Goal: Navigation & Orientation: Find specific page/section

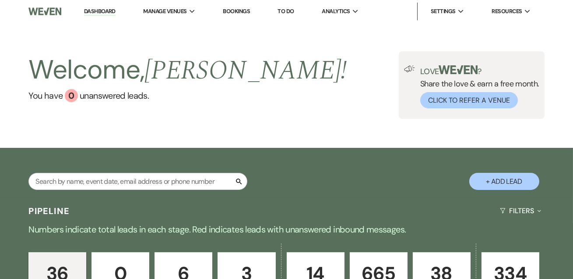
click at [96, 15] on link "Dashboard" at bounding box center [100, 11] width 32 height 8
click at [106, 13] on link "Dashboard" at bounding box center [100, 11] width 32 height 8
